Goal: Task Accomplishment & Management: Complete application form

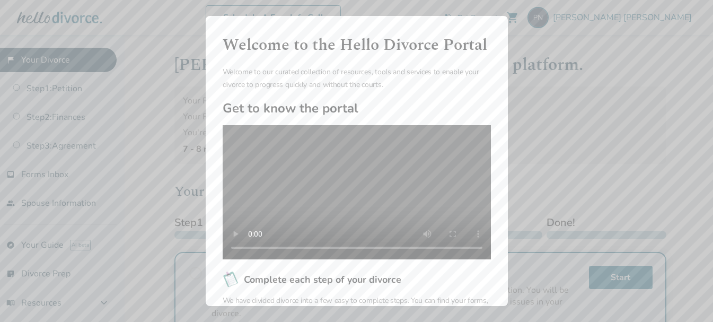
click at [639, 74] on div "Welcome to the Hello Divorce Portal Welcome to our curated collection of resour…" at bounding box center [356, 161] width 713 height 322
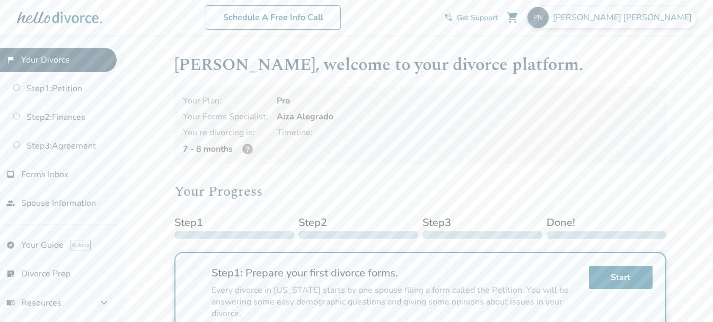
click at [642, 19] on span "[PERSON_NAME]" at bounding box center [624, 18] width 143 height 12
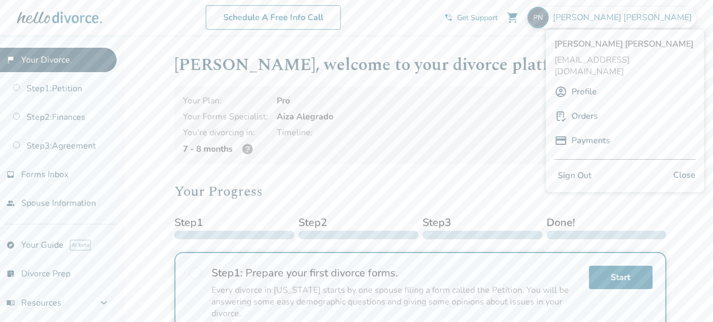
click at [581, 106] on link "Orders" at bounding box center [585, 116] width 27 height 20
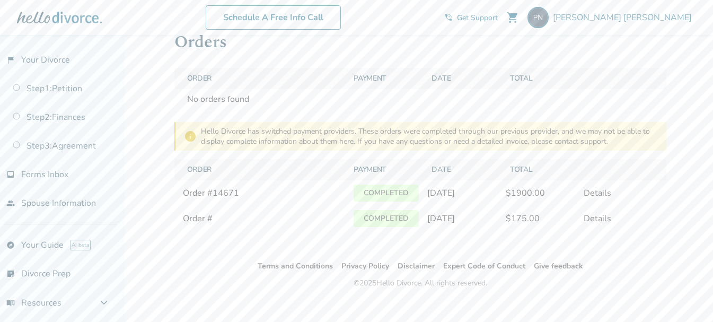
scroll to position [35, 0]
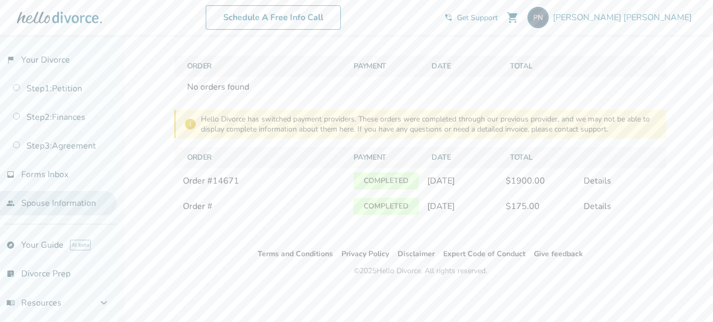
click at [57, 211] on link "people Spouse Information" at bounding box center [58, 203] width 117 height 24
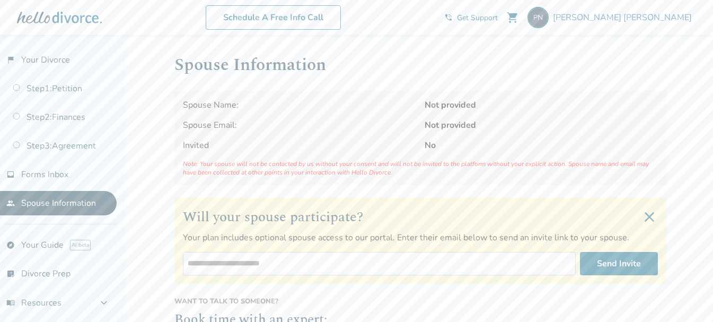
click at [318, 103] on span "Spouse Name:" at bounding box center [299, 105] width 233 height 12
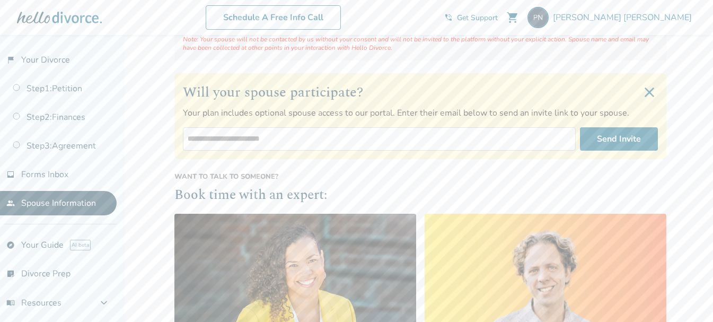
scroll to position [106, 0]
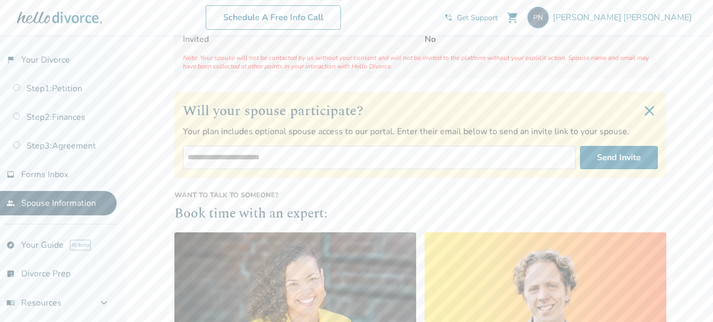
click at [444, 161] on input "email" at bounding box center [379, 157] width 393 height 23
type input "**********"
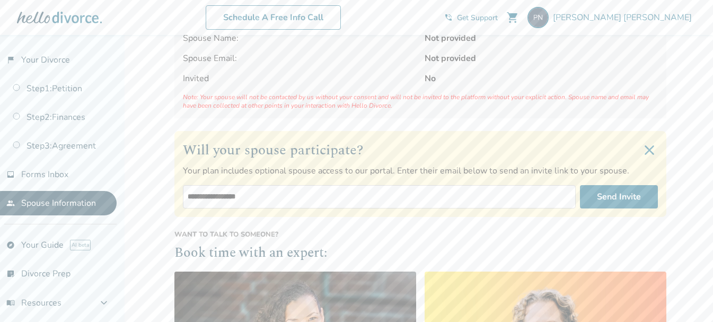
scroll to position [0, 0]
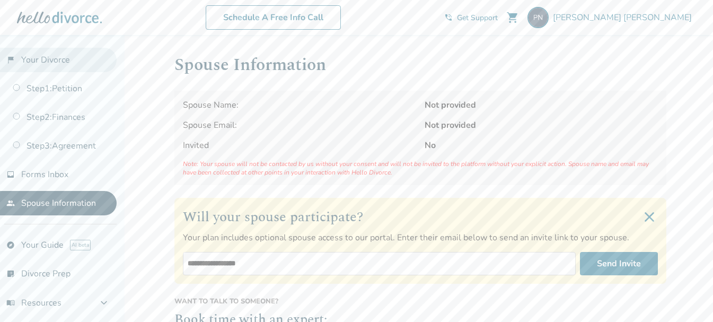
click at [56, 63] on link "flag_2 Your Divorce" at bounding box center [58, 60] width 117 height 24
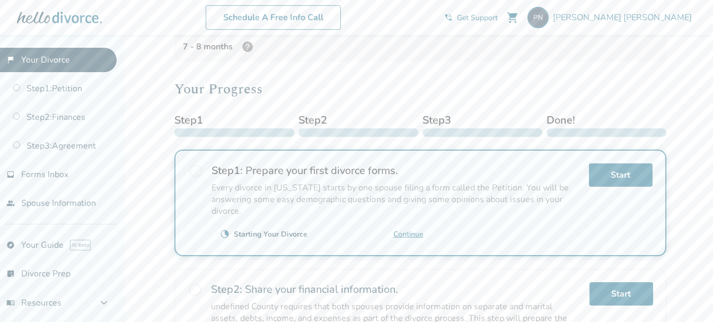
scroll to position [106, 0]
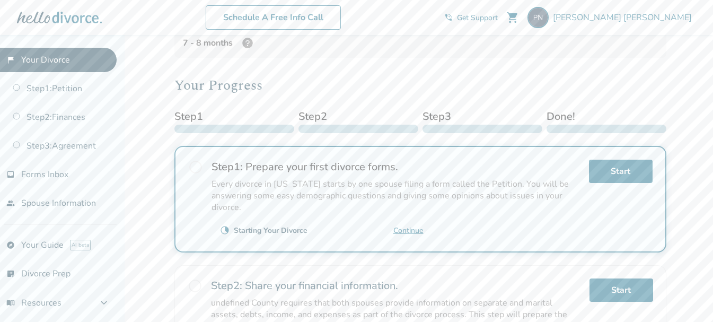
click at [195, 167] on span "radio_button_unchecked" at bounding box center [195, 167] width 15 height 15
click at [412, 231] on link "Continue" at bounding box center [408, 230] width 30 height 10
click at [658, 20] on span "[PERSON_NAME]" at bounding box center [624, 18] width 143 height 12
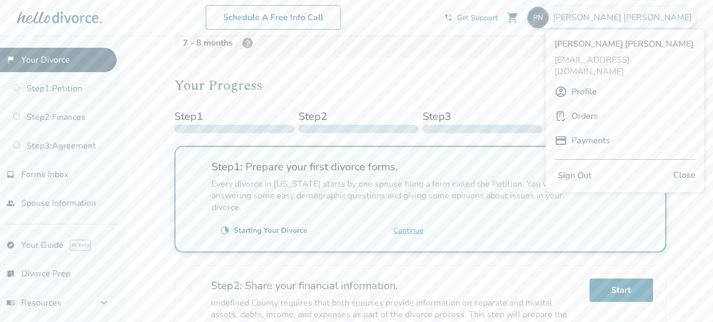
click at [583, 168] on button "Sign Out" at bounding box center [575, 175] width 40 height 15
